Goal: Find specific page/section: Find specific page/section

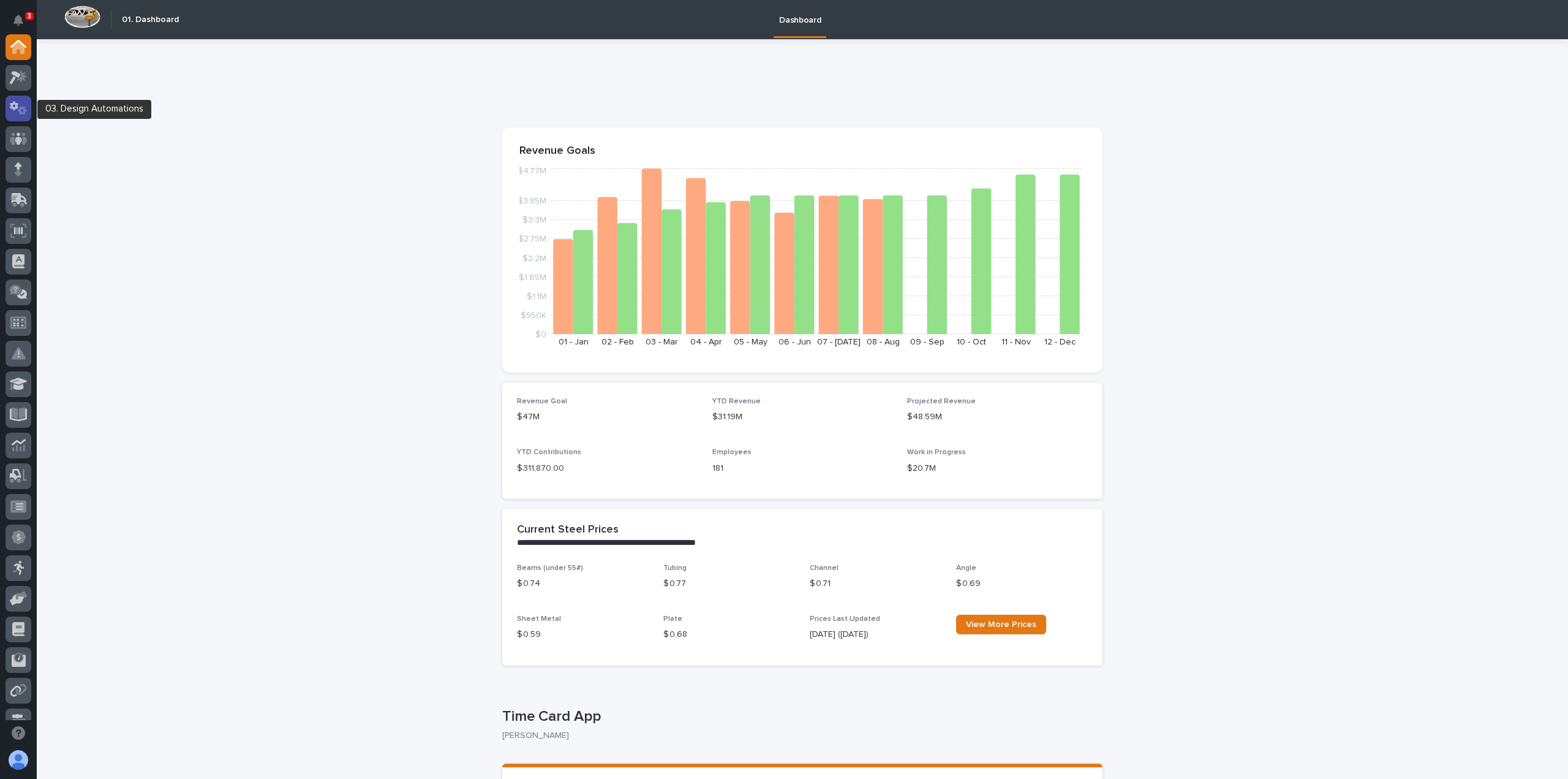
click at [19, 110] on icon at bounding box center [22, 111] width 9 height 9
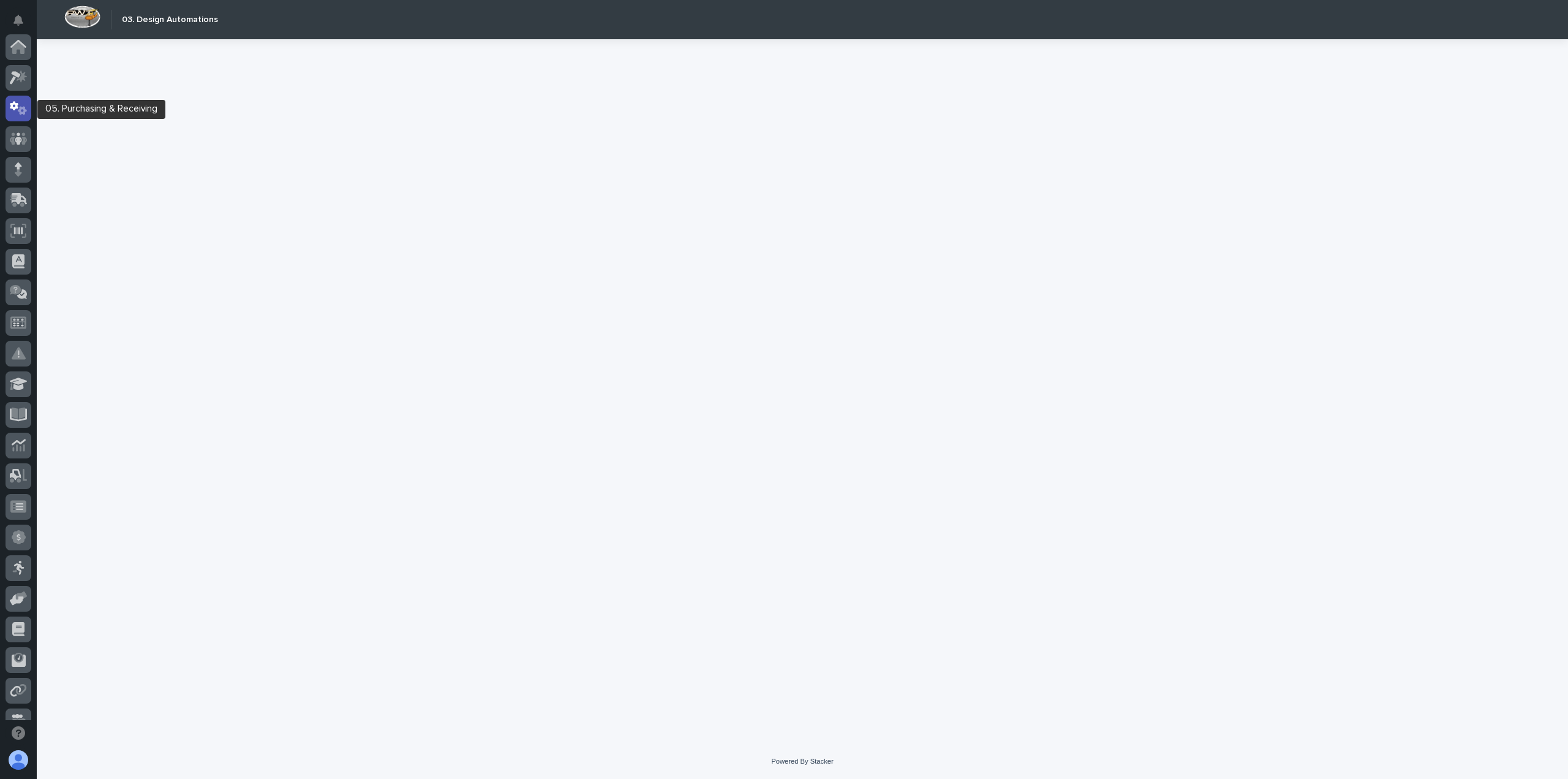
scroll to position [61, 0]
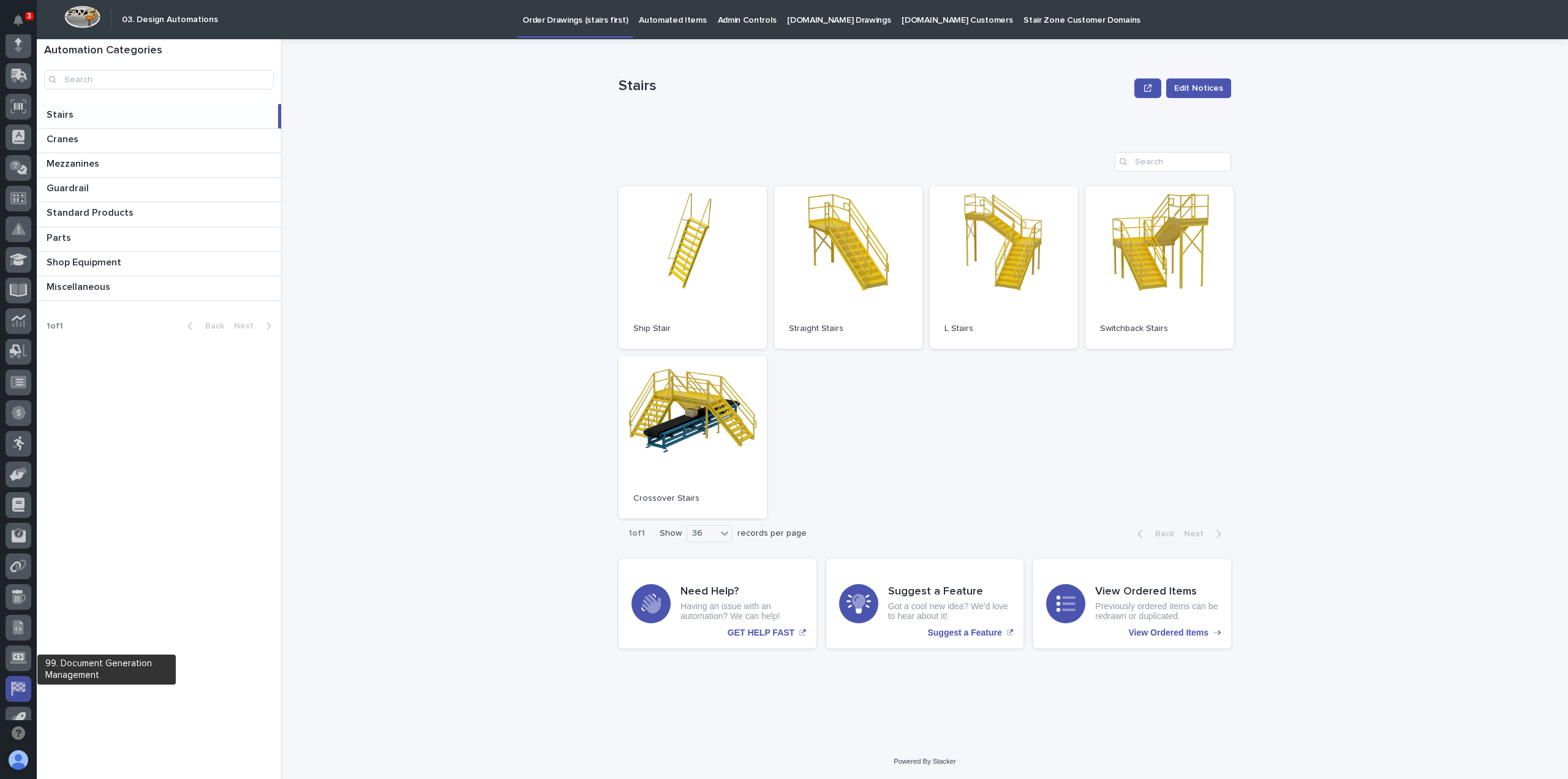
scroll to position [232, 0]
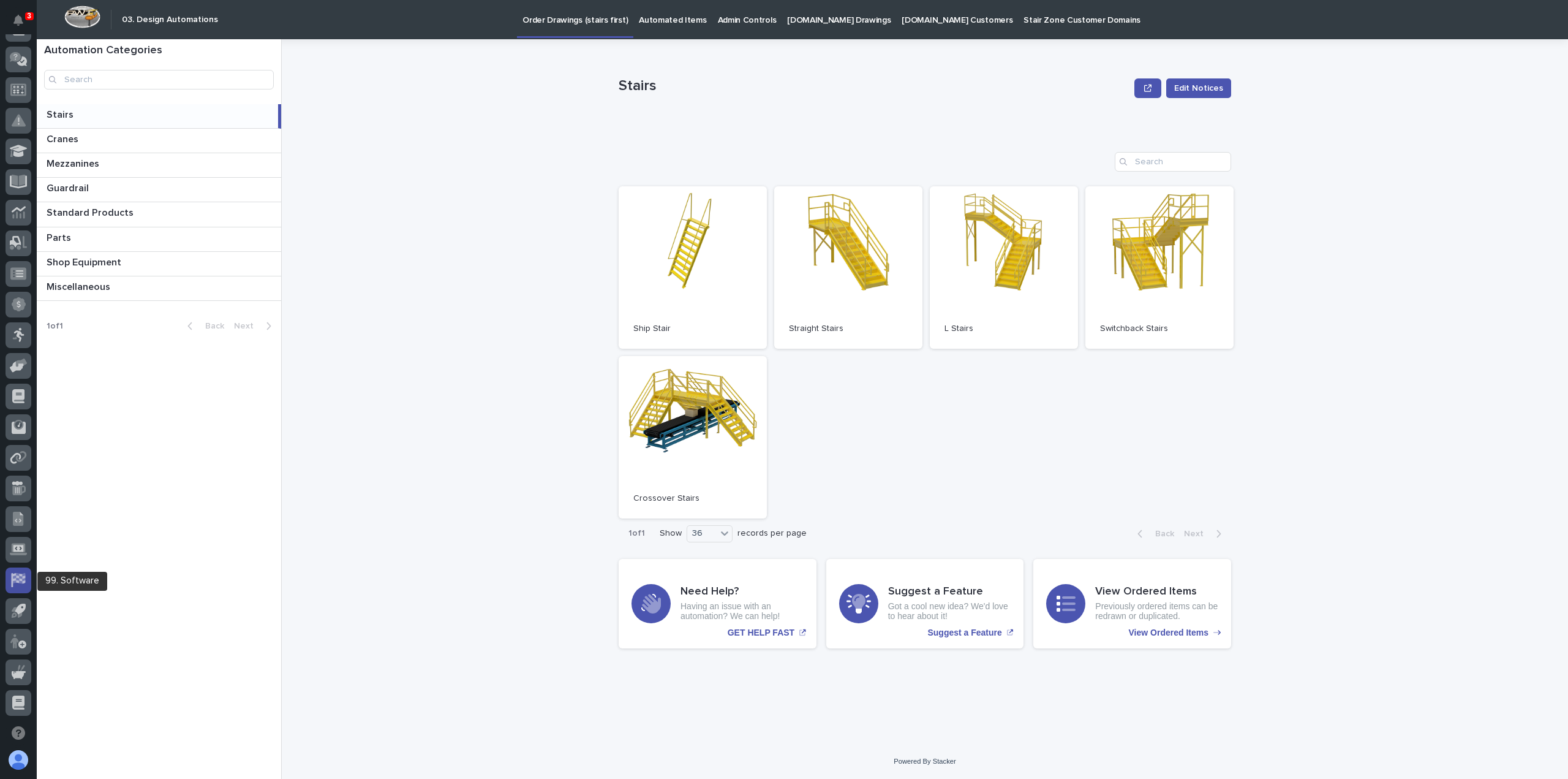
click at [21, 580] on icon at bounding box center [18, 580] width 14 height 14
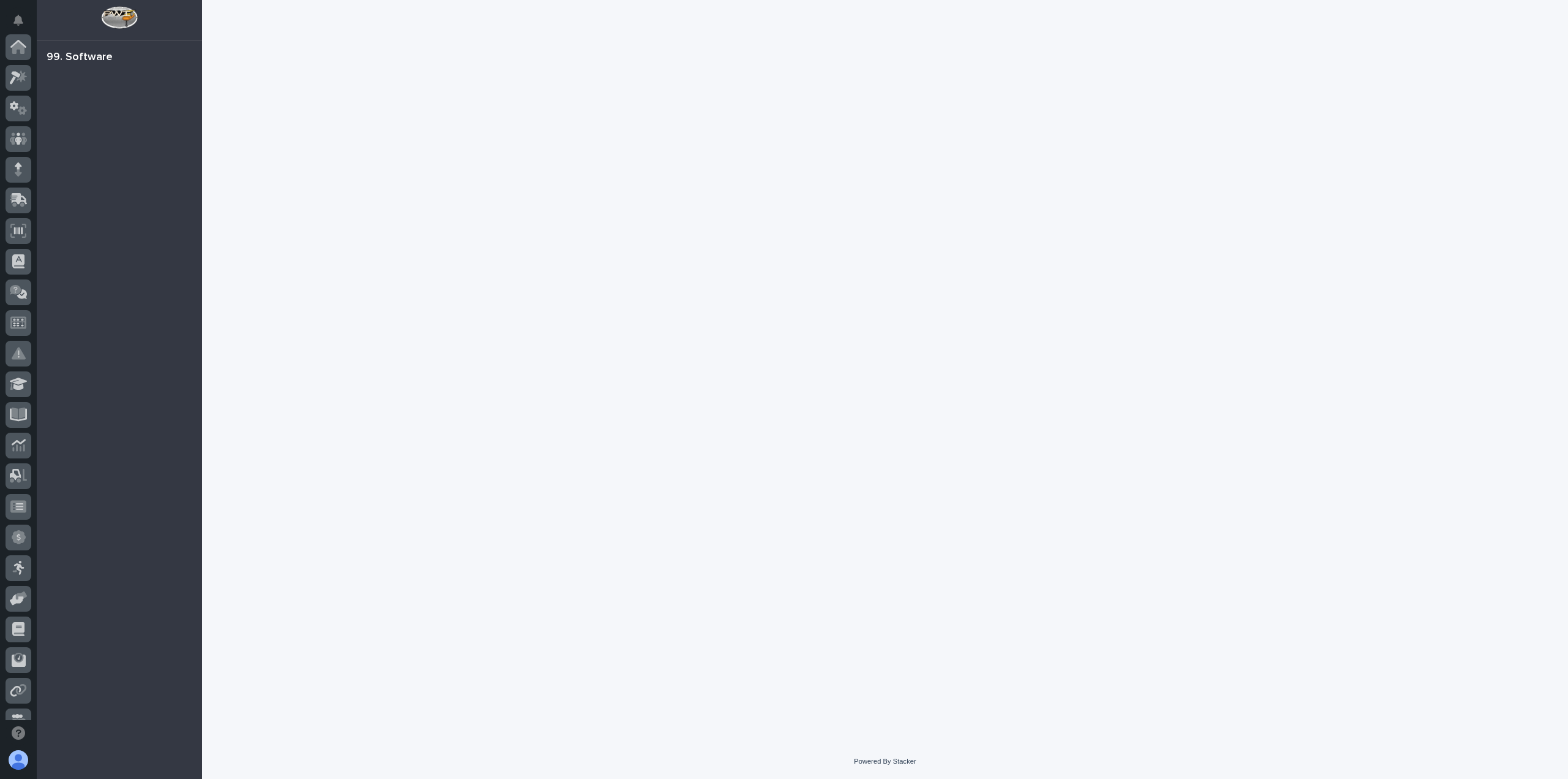
scroll to position [232, 0]
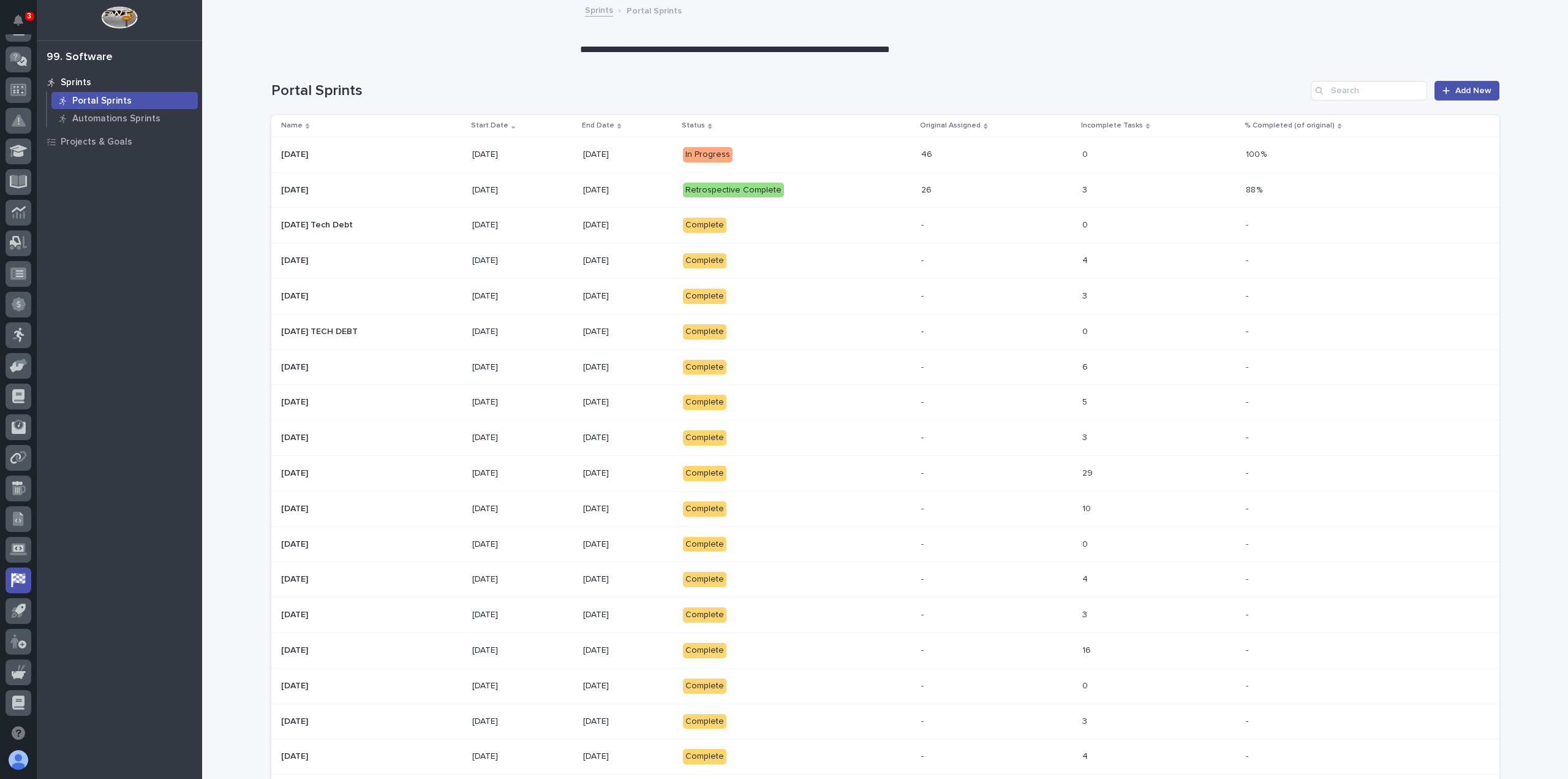
click at [114, 276] on div "Sprints Portal Sprints Automations Sprints Projects & Goals" at bounding box center [119, 425] width 166 height 705
click at [89, 117] on p "Automations Sprints" at bounding box center [116, 118] width 89 height 11
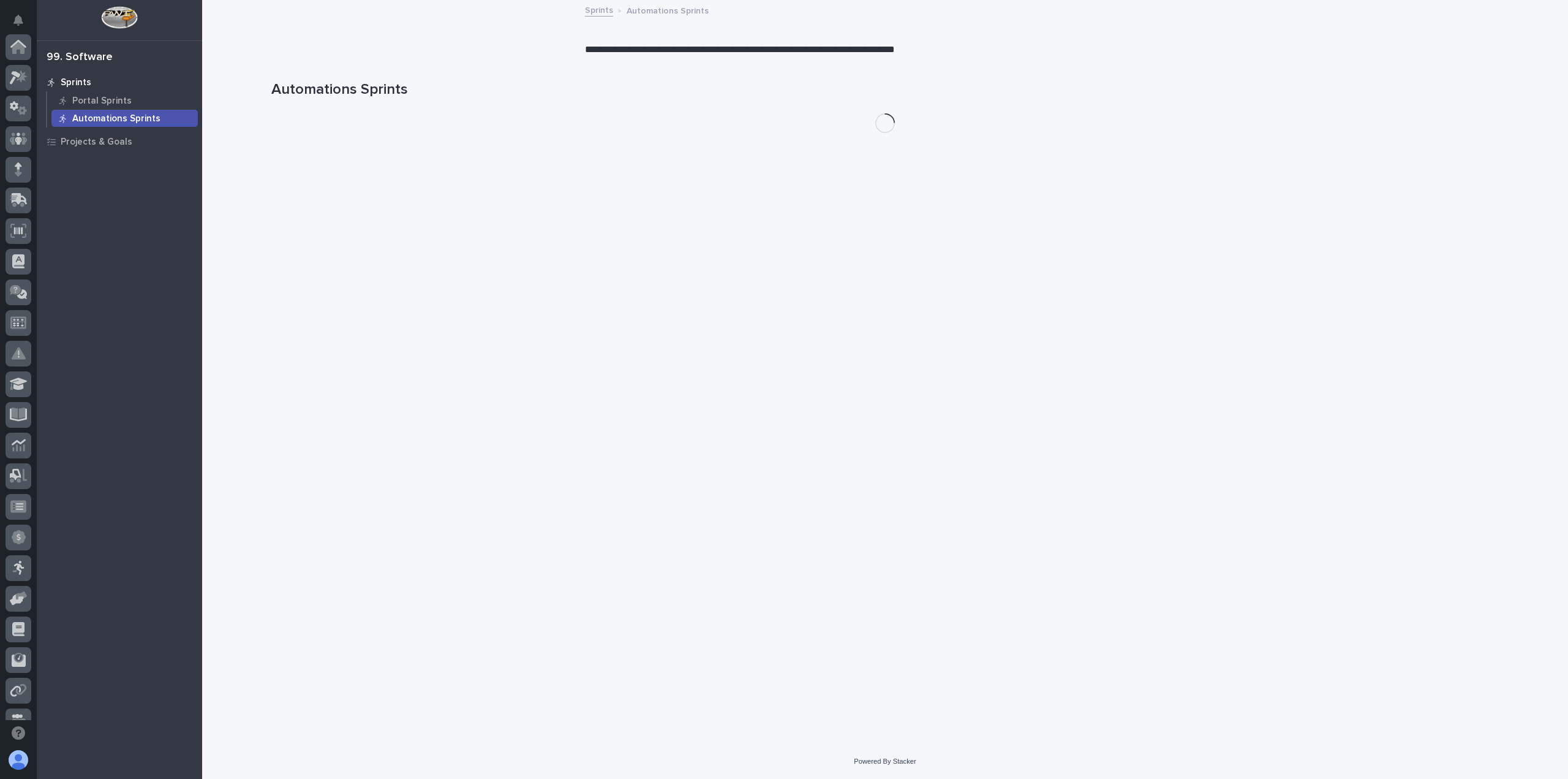
scroll to position [232, 0]
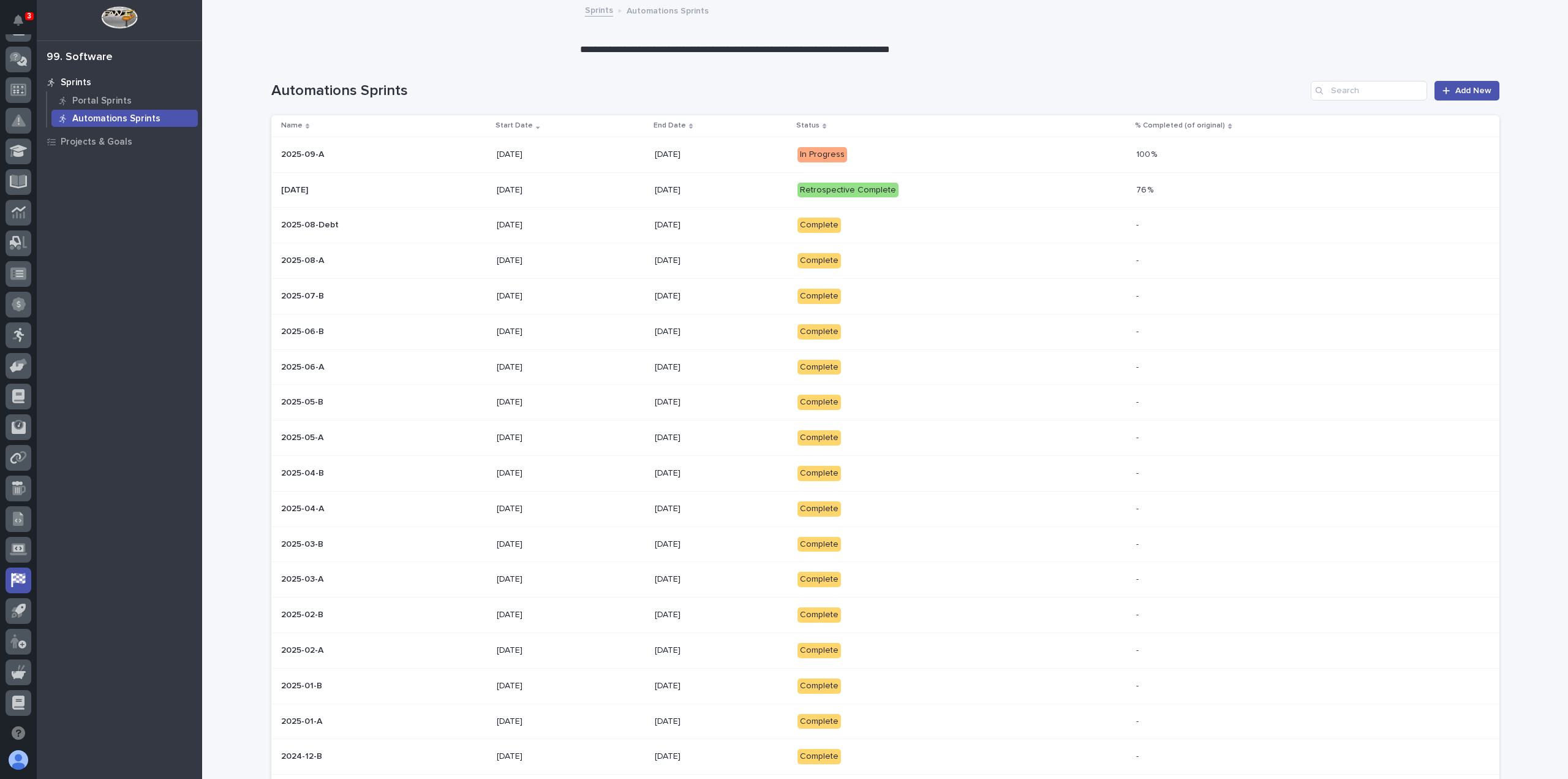
click at [768, 161] on div "[DATE]" at bounding box center [722, 154] width 133 height 20
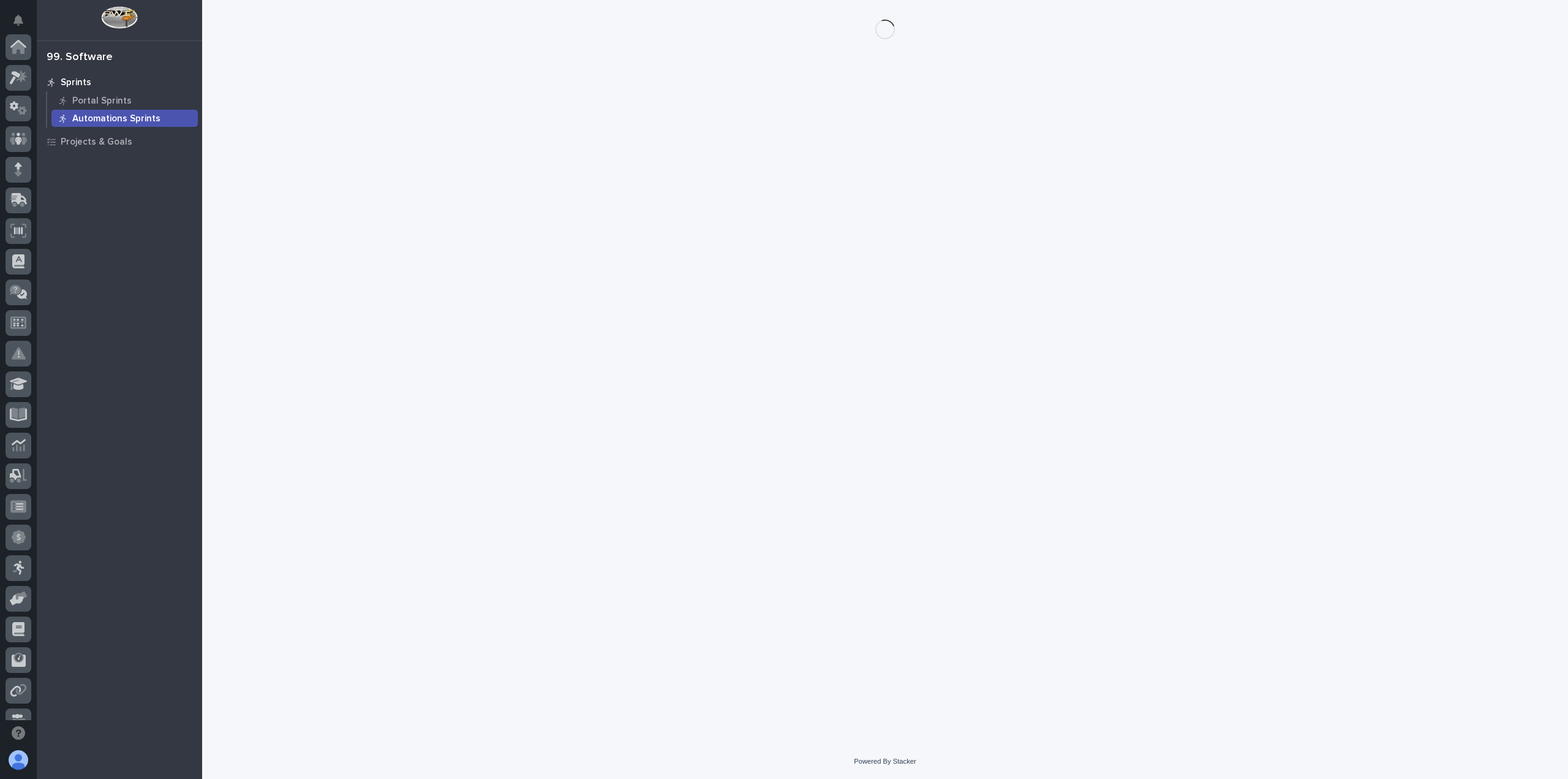
scroll to position [232, 0]
